Goal: Communication & Community: Connect with others

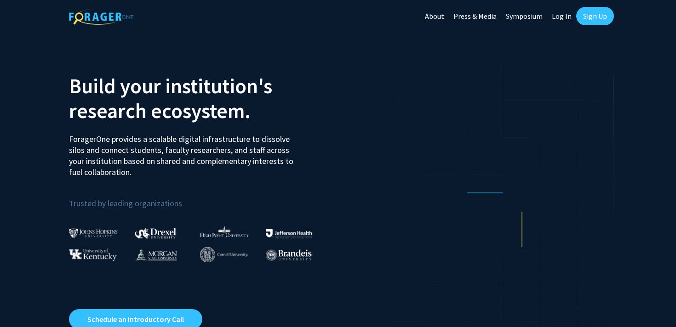
click at [566, 17] on link "Log In" at bounding box center [561, 16] width 29 height 32
select select
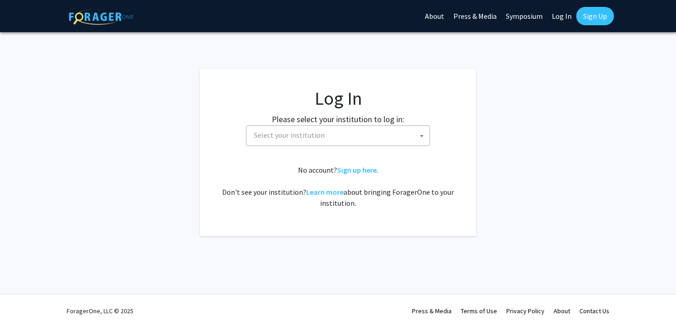
click at [382, 134] on span "Select your institution" at bounding box center [339, 135] width 179 height 19
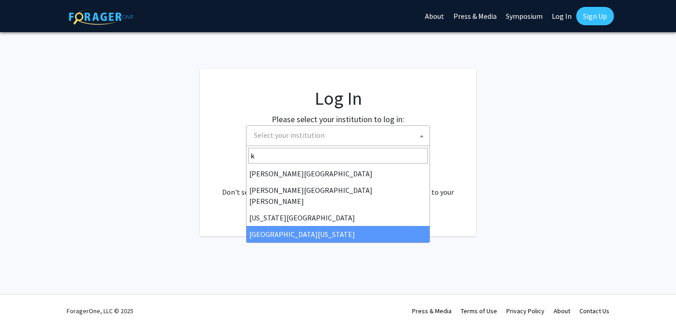
type input "k"
select select "13"
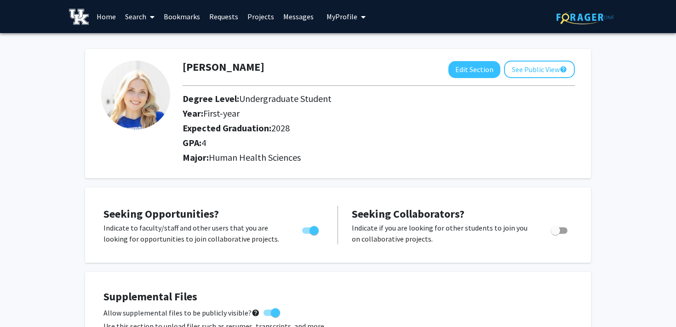
click at [289, 15] on link "Messages" at bounding box center [298, 16] width 40 height 32
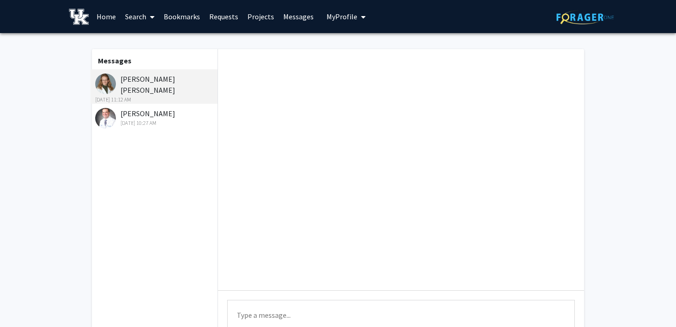
scroll to position [115, 0]
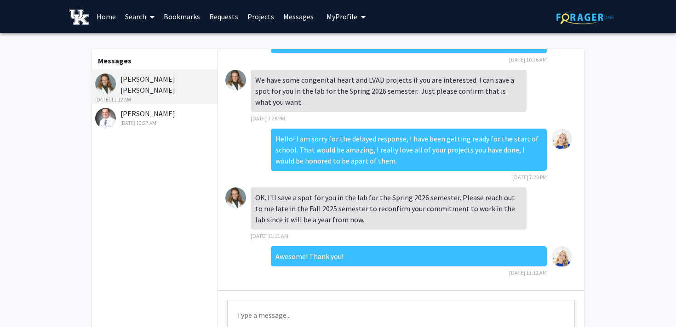
click at [337, 309] on textarea "Type a message" at bounding box center [400, 320] width 347 height 41
type textarea "H"
click at [105, 15] on link "Home" at bounding box center [106, 16] width 28 height 32
